Goal: Task Accomplishment & Management: Complete application form

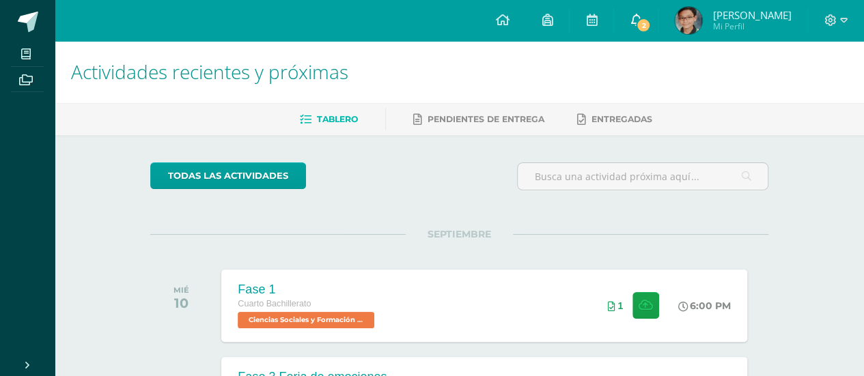
click at [649, 16] on link "2" at bounding box center [636, 20] width 44 height 41
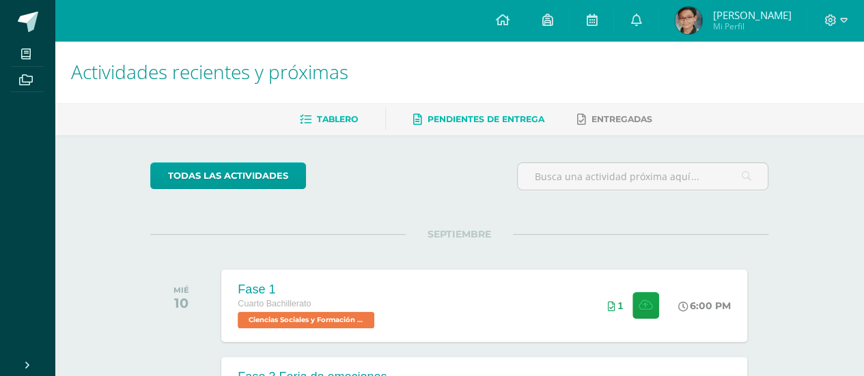
click at [502, 117] on span "Pendientes de entrega" at bounding box center [485, 119] width 117 height 10
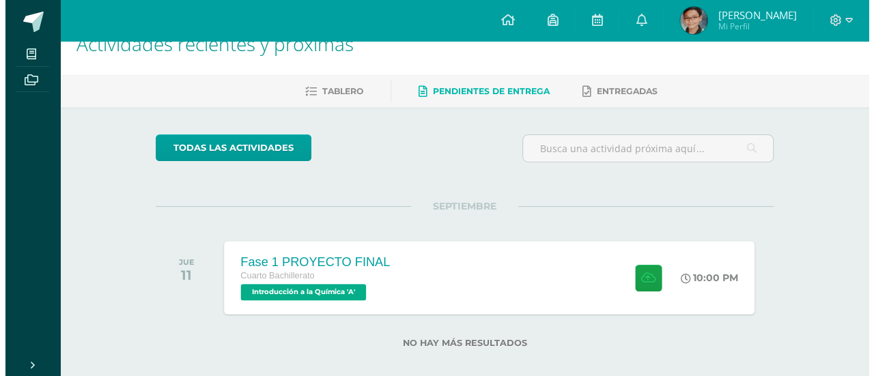
scroll to position [43, 0]
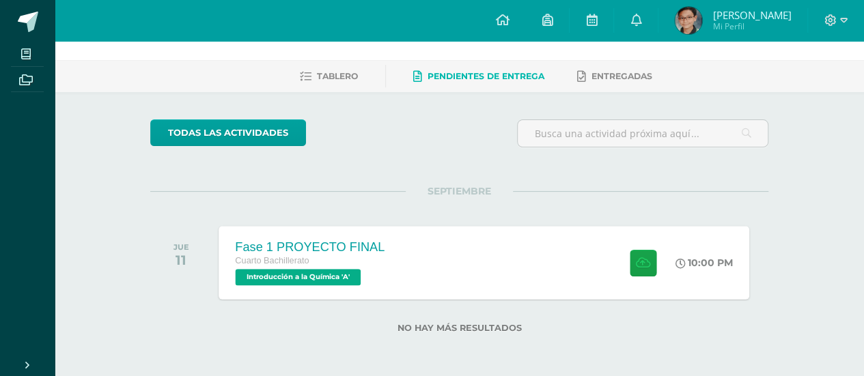
click at [456, 248] on div "Fase 1 PROYECTO FINAL Cuarto Bachillerato Introducción a la Química 'A' 10:00 P…" at bounding box center [484, 262] width 530 height 73
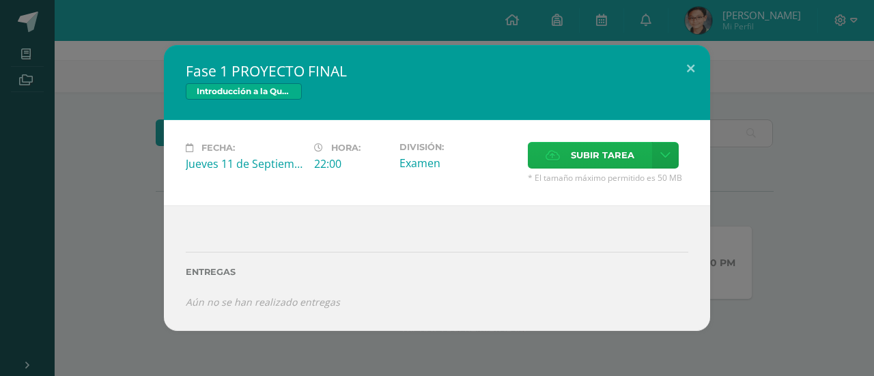
click at [605, 149] on span "Subir tarea" at bounding box center [602, 155] width 63 height 25
click at [0, 0] on input "Subir tarea" at bounding box center [0, 0] width 0 height 0
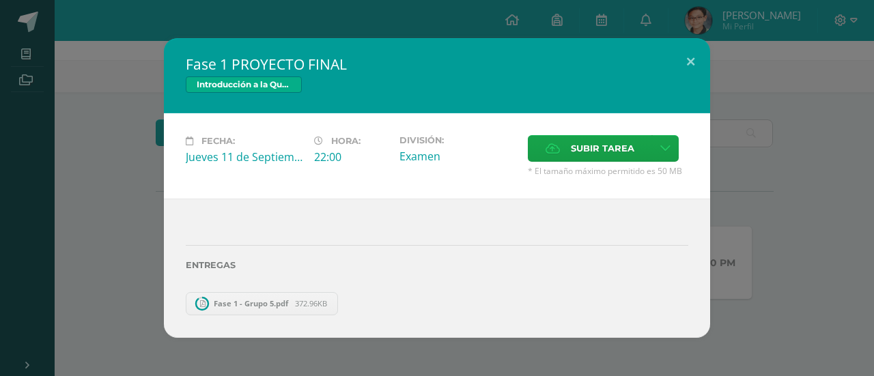
scroll to position [0, 0]
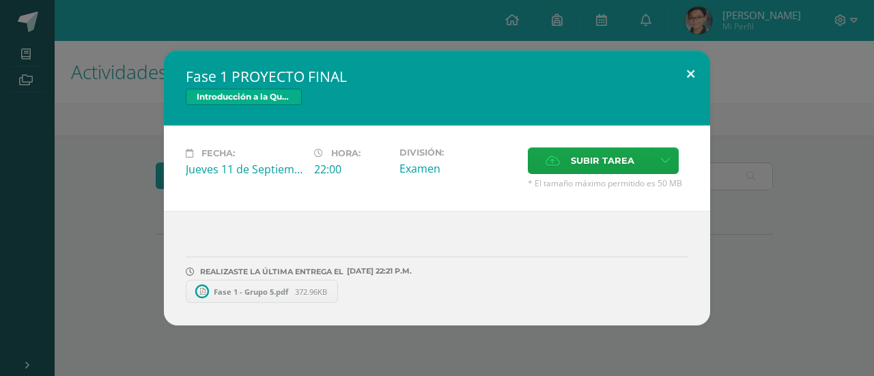
click at [681, 76] on button at bounding box center [690, 74] width 39 height 46
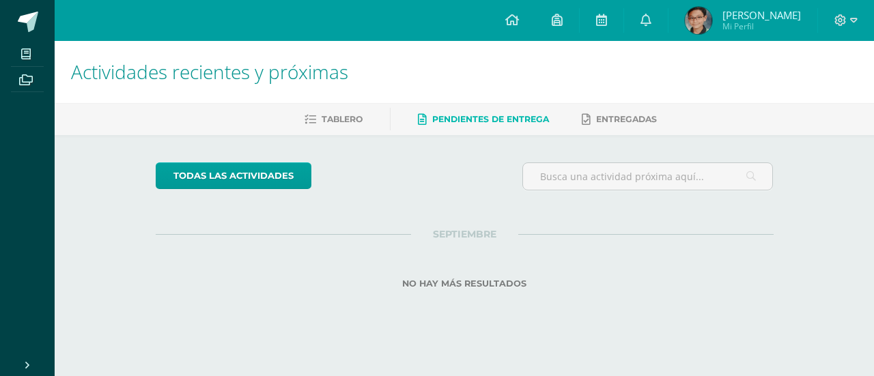
click at [710, 123] on ul "Tablero Pendientes de entrega Entregadas" at bounding box center [480, 119] width 819 height 23
